Goal: Transaction & Acquisition: Book appointment/travel/reservation

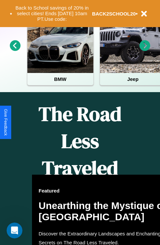
scroll to position [270, 0]
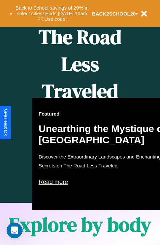
click at [80, 122] on div "Featured Unearthing the Mystique of Iceland Discover the Extraordinary Landscap…" at bounding box center [104, 154] width 145 height 112
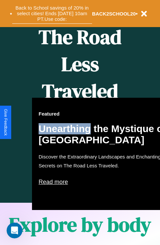
click at [52, 14] on button "Back to School savings of 20% in select cities! Ends 9/1 at 10am PT. Use code:" at bounding box center [52, 13] width 80 height 20
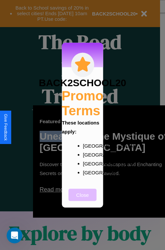
click at [83, 199] on button "Close" at bounding box center [83, 195] width 28 height 12
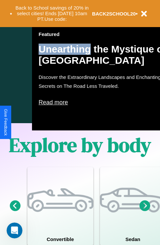
scroll to position [424, 0]
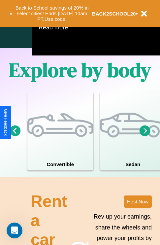
click at [145, 136] on icon at bounding box center [145, 130] width 11 height 11
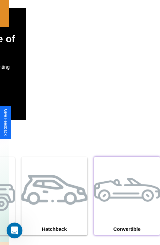
click at [127, 206] on div at bounding box center [127, 190] width 66 height 66
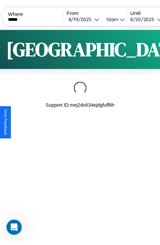
scroll to position [0, 57]
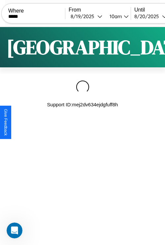
type input "*****"
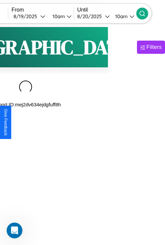
click at [146, 13] on icon at bounding box center [142, 13] width 7 height 7
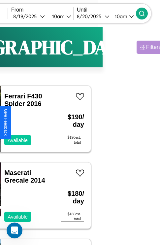
click at [146, 47] on div "Filters" at bounding box center [153, 47] width 15 height 7
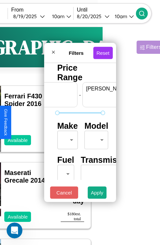
scroll to position [0, 41]
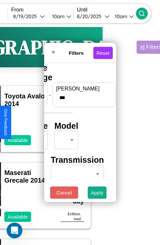
type input "***"
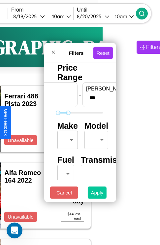
type input "*"
click at [97, 194] on button "Apply" at bounding box center [97, 193] width 19 height 12
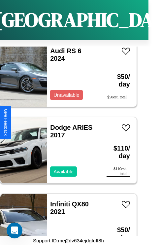
scroll to position [1557, 0]
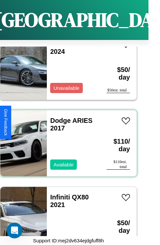
click at [66, 139] on div "Dodge ARIES 2017 Available" at bounding box center [73, 143] width 53 height 66
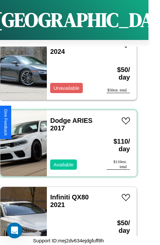
click at [66, 139] on div "Dodge ARIES 2017 Available" at bounding box center [73, 143] width 53 height 66
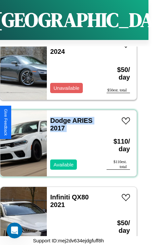
click at [66, 139] on div "Dodge ARIES 2017 Available" at bounding box center [73, 143] width 53 height 66
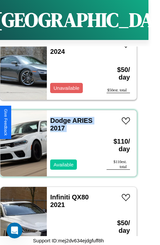
click at [66, 139] on div "Dodge ARIES 2017 Available" at bounding box center [73, 143] width 53 height 66
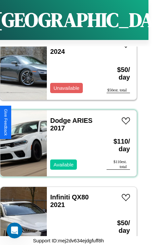
click at [66, 139] on div "Dodge ARIES 2017 Available" at bounding box center [73, 143] width 53 height 66
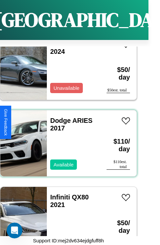
click at [66, 139] on div "Dodge ARIES 2017 Available" at bounding box center [73, 143] width 53 height 66
click at [58, 117] on link "Dodge ARIES 2017" at bounding box center [71, 124] width 42 height 15
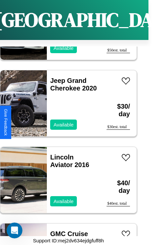
scroll to position [2706, 0]
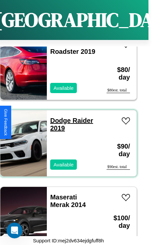
click at [58, 117] on link "Dodge Raider 2019" at bounding box center [71, 124] width 43 height 15
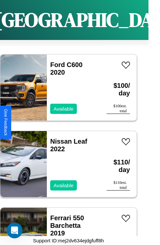
scroll to position [484, 0]
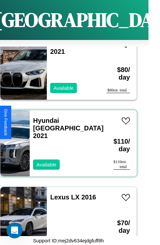
click at [66, 139] on div "Hyundai Tucson 2021 Available" at bounding box center [68, 143] width 77 height 66
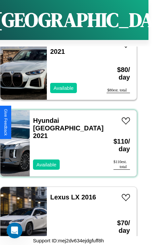
click at [66, 139] on div "Hyundai Tucson 2021 Available" at bounding box center [68, 143] width 77 height 66
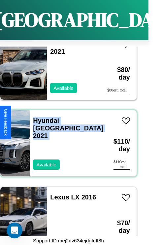
click at [66, 139] on div "Hyundai Tucson 2021 Available" at bounding box center [68, 143] width 77 height 66
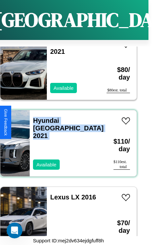
click at [66, 139] on div "Hyundai Tucson 2021 Available" at bounding box center [68, 143] width 77 height 66
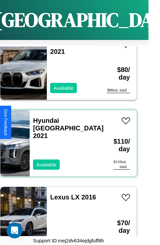
click at [66, 139] on div "Hyundai Tucson 2021 Available" at bounding box center [68, 143] width 77 height 66
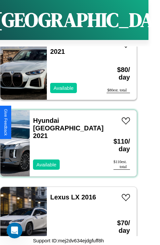
click at [66, 139] on div "Hyundai Tucson 2021 Available" at bounding box center [68, 143] width 77 height 66
click at [61, 117] on link "Hyundai Tucson 2021" at bounding box center [68, 128] width 71 height 22
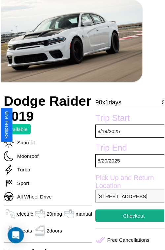
scroll to position [33, 26]
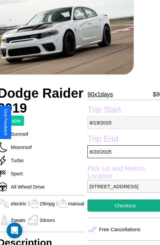
click at [122, 122] on p "8 / 19 / 2025" at bounding box center [124, 122] width 75 height 13
select select "*"
select select "****"
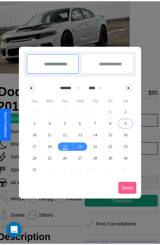
scroll to position [0, 26]
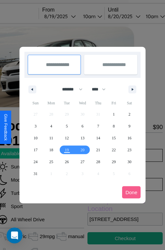
click at [69, 16] on div at bounding box center [82, 125] width 165 height 250
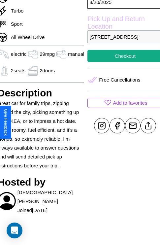
scroll to position [194, 26]
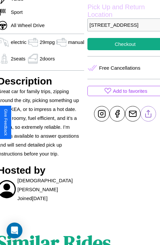
click at [149, 115] on line at bounding box center [149, 112] width 0 height 5
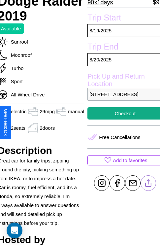
scroll to position [124, 26]
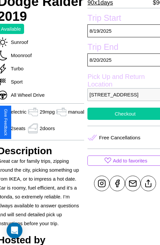
click at [122, 120] on button "Checkout" at bounding box center [124, 114] width 75 height 12
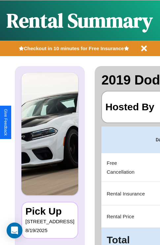
scroll to position [0, 125]
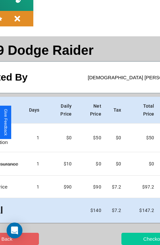
click at [128, 239] on button "Checkout" at bounding box center [154, 239] width 64 height 12
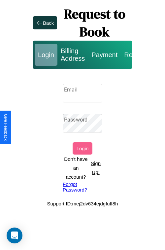
click at [95, 168] on p "Sign Up!" at bounding box center [95, 168] width 13 height 18
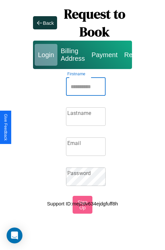
click at [86, 87] on input "Firstname" at bounding box center [86, 86] width 40 height 18
type input "******"
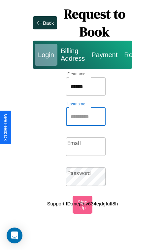
click at [86, 117] on input "Lastname" at bounding box center [86, 116] width 40 height 18
type input "********"
click at [86, 147] on input "Email" at bounding box center [86, 146] width 40 height 18
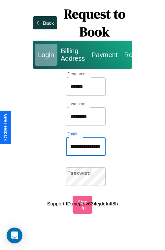
scroll to position [0, 31]
type input "**********"
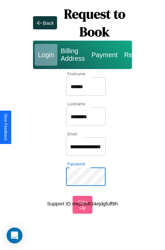
scroll to position [0, 0]
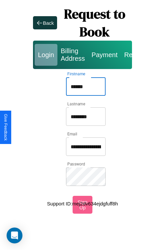
click at [86, 87] on input "******" at bounding box center [86, 86] width 40 height 18
type input "**********"
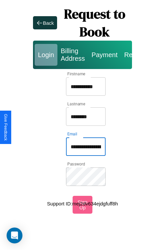
click at [86, 147] on input "**********" at bounding box center [86, 146] width 40 height 18
type input "**********"
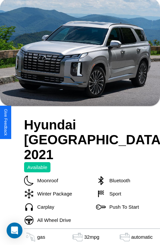
scroll to position [38, 0]
